Goal: Information Seeking & Learning: Learn about a topic

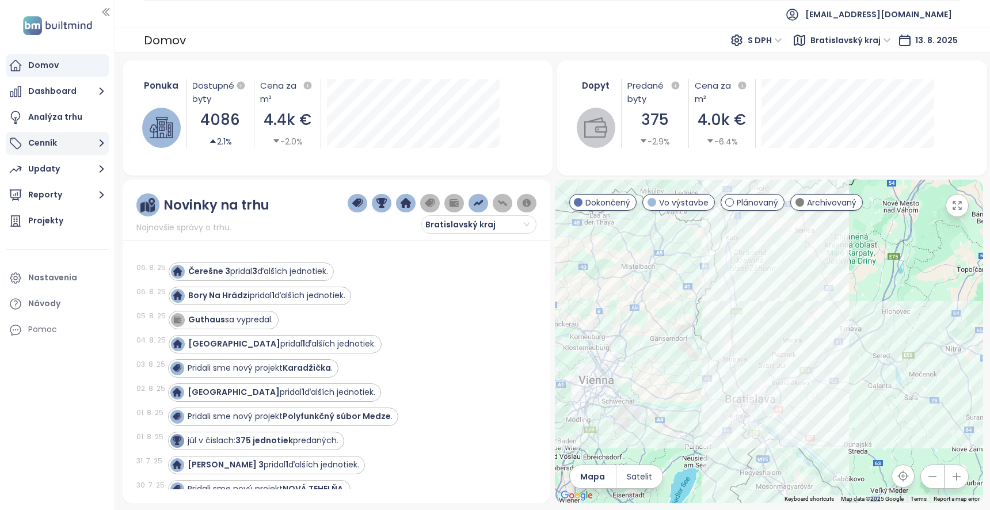
click at [44, 147] on button "Cenník" at bounding box center [57, 143] width 103 height 23
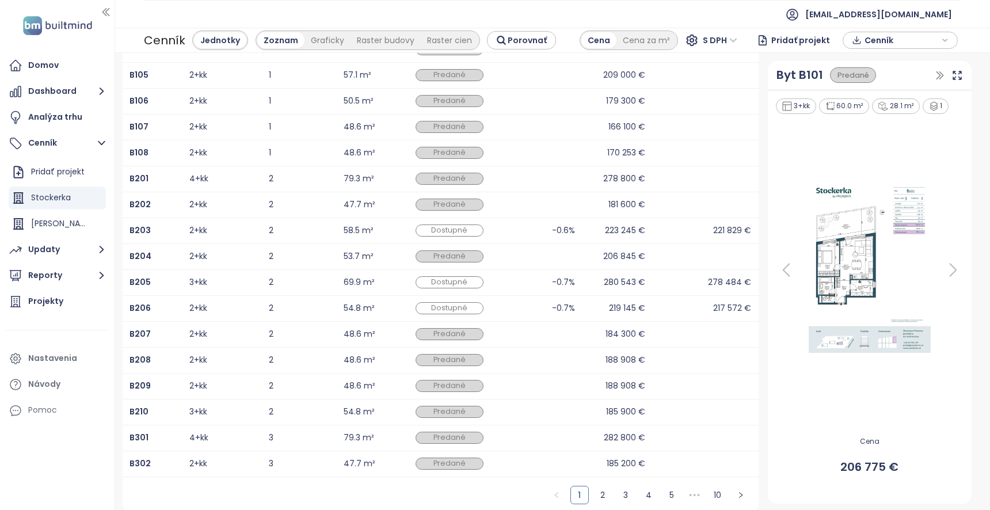
scroll to position [172, 0]
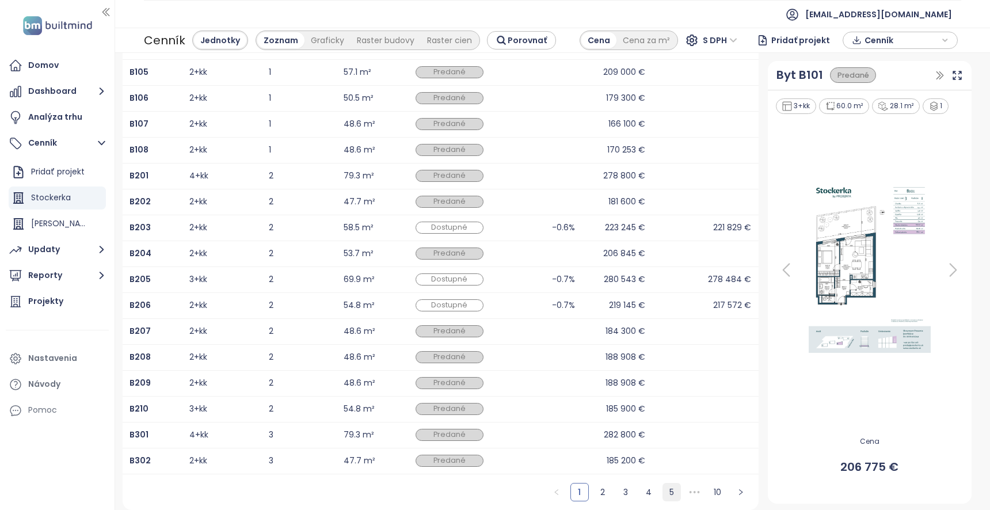
click at [665, 489] on link "5" at bounding box center [671, 492] width 17 height 17
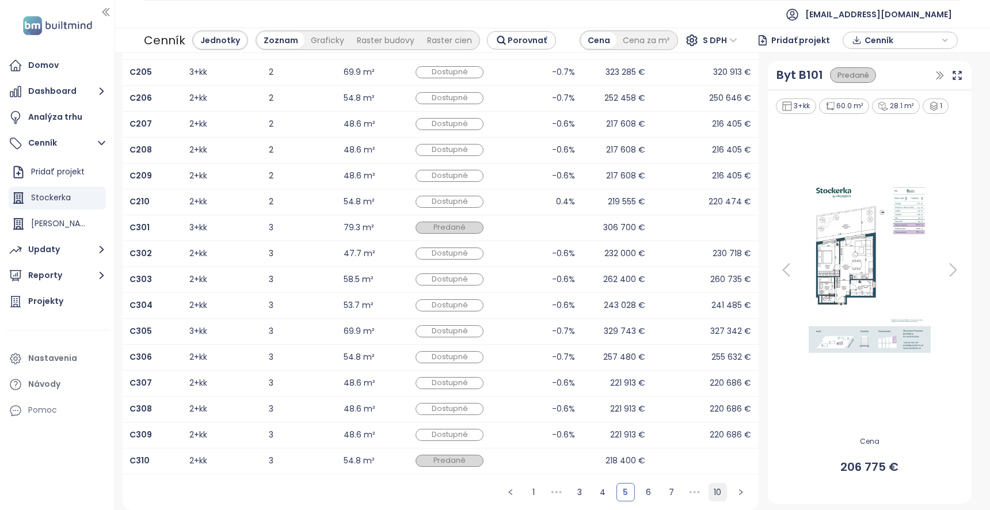
click at [712, 491] on link "10" at bounding box center [717, 492] width 17 height 17
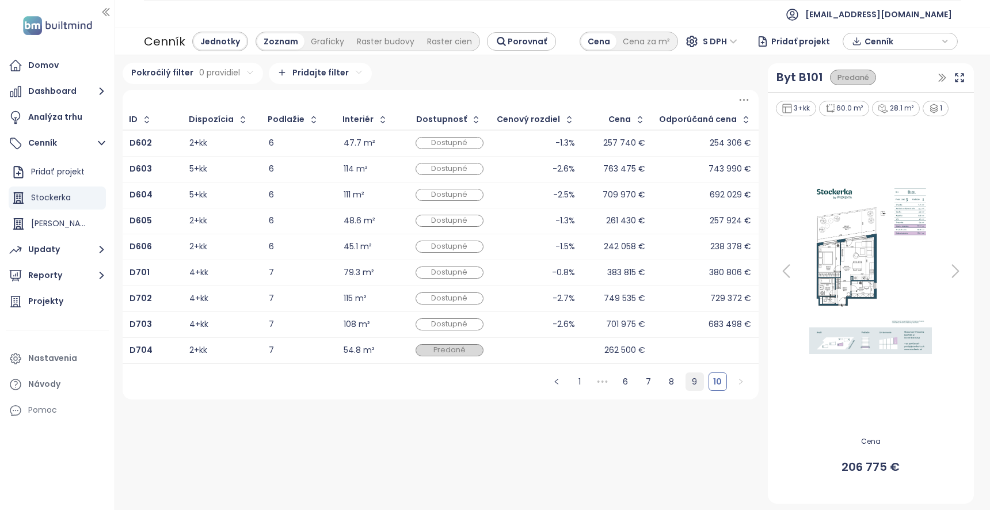
click at [695, 375] on link "9" at bounding box center [694, 381] width 17 height 17
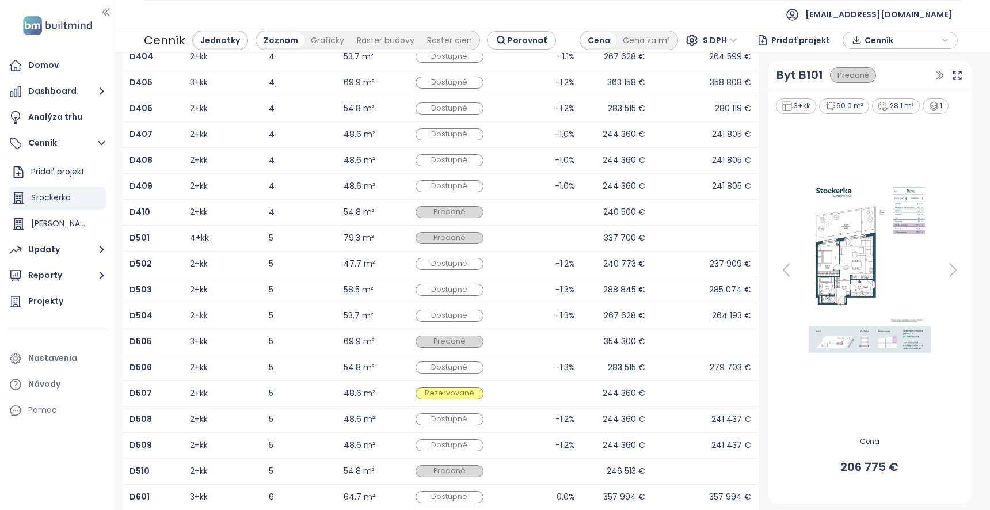
scroll to position [172, 0]
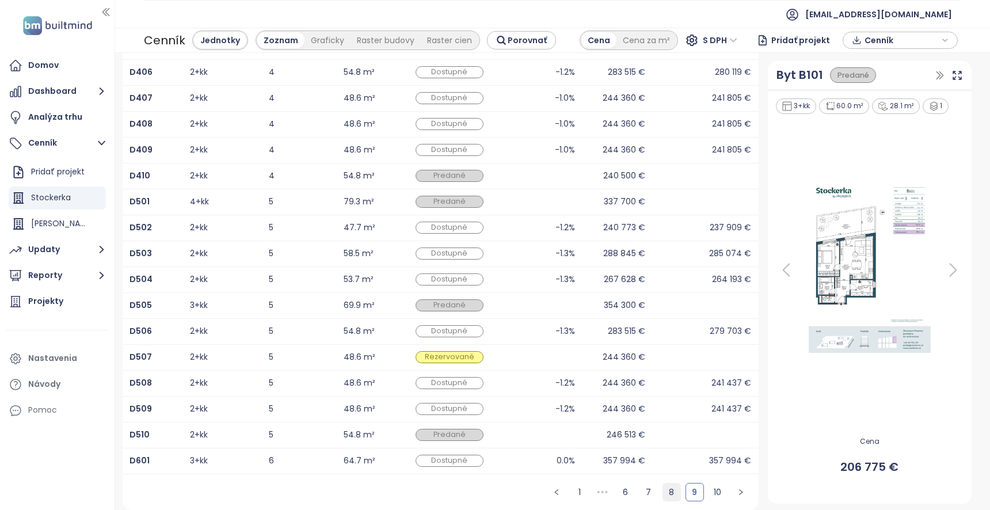
click at [670, 491] on link "8" at bounding box center [671, 492] width 17 height 17
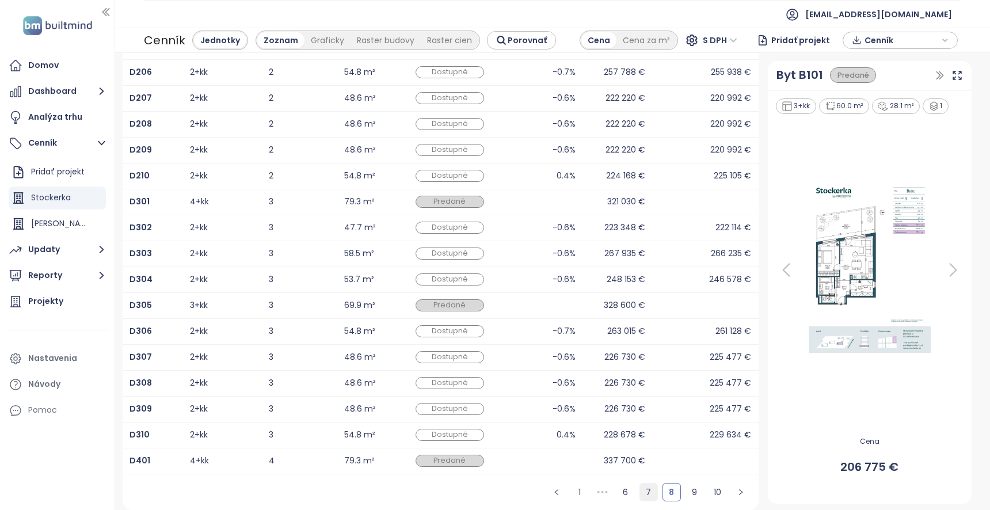
click at [644, 485] on link "7" at bounding box center [648, 492] width 17 height 17
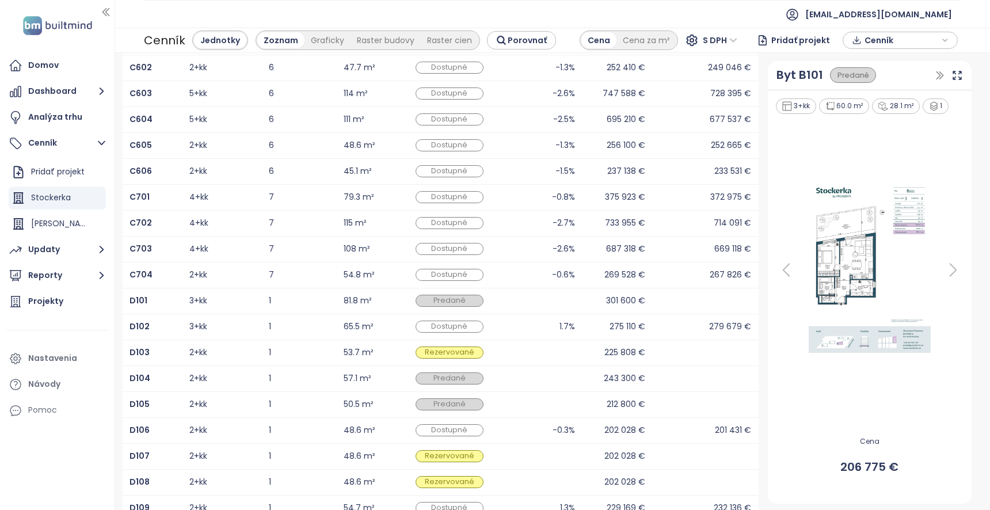
scroll to position [0, 0]
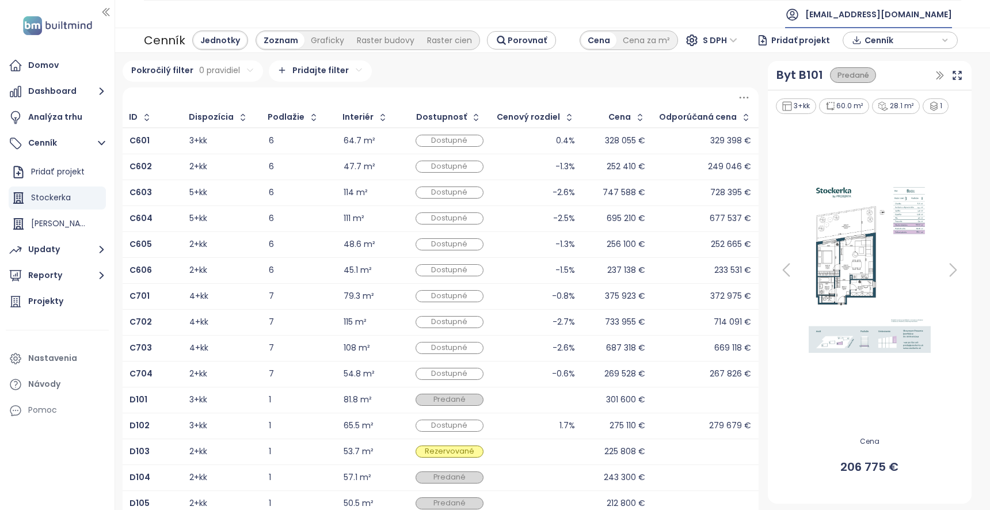
click at [918, 12] on span "[EMAIL_ADDRESS][DOMAIN_NAME]" at bounding box center [878, 15] width 147 height 28
click at [881, 42] on span "Odhlásiť sa" at bounding box center [871, 47] width 45 height 12
